Goal: Transaction & Acquisition: Register for event/course

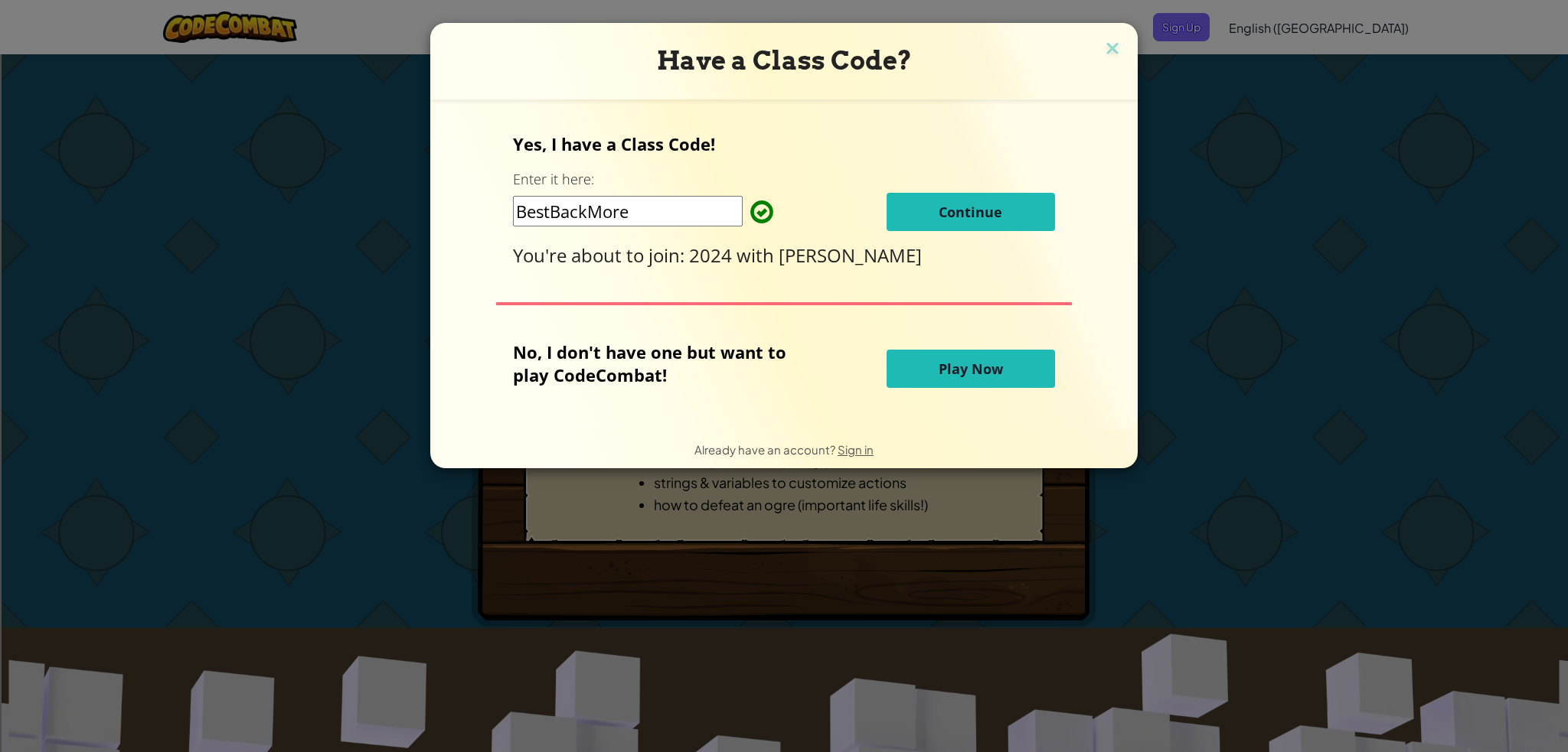
drag, startPoint x: 682, startPoint y: 217, endPoint x: 492, endPoint y: 222, distance: 190.1
click at [492, 222] on div "Yes, I have a Class Code! Enter it here: BestBackMore Continue You're about to …" at bounding box center [784, 265] width 677 height 300
type input "LargeFearSharp"
click at [1041, 200] on button "Continue" at bounding box center [971, 212] width 169 height 38
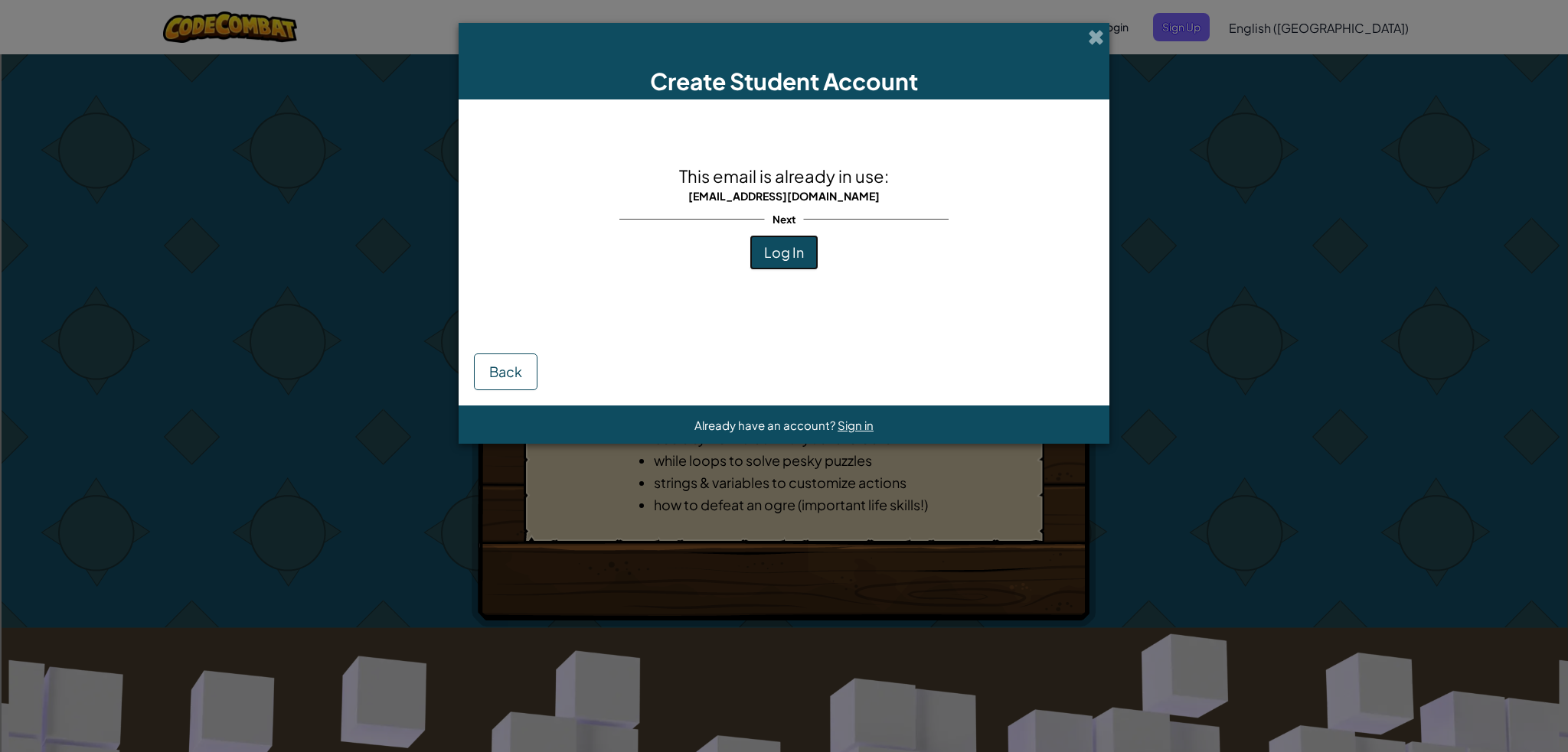
click at [778, 262] on button "Log In" at bounding box center [784, 252] width 69 height 35
